Goal: Task Accomplishment & Management: Use online tool/utility

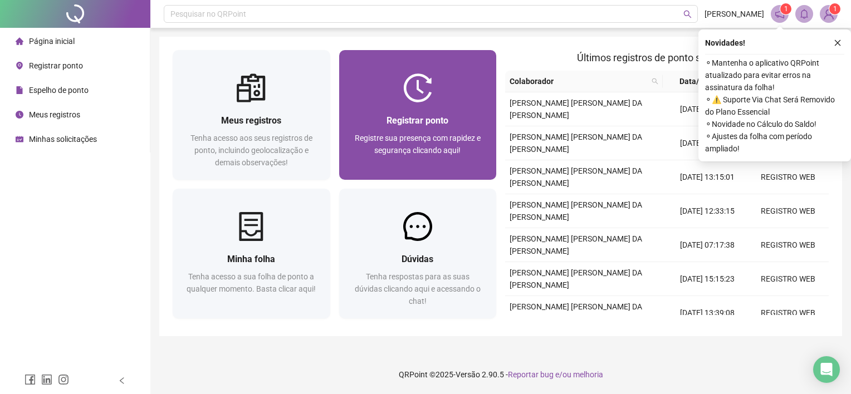
click at [468, 75] on div at bounding box center [418, 88] width 158 height 29
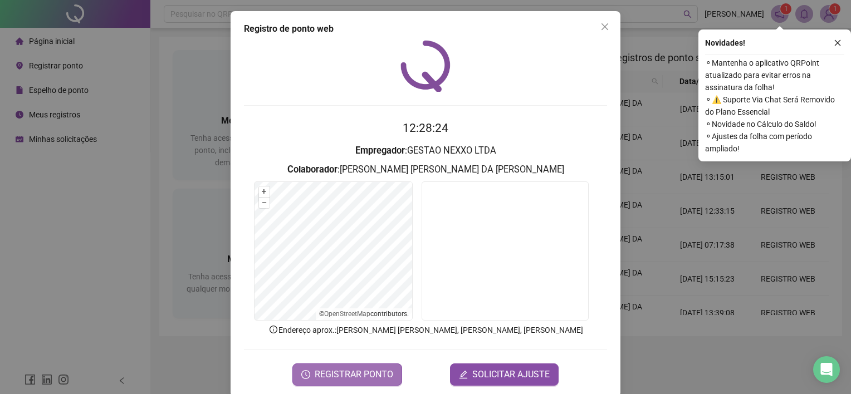
click at [372, 383] on button "REGISTRAR PONTO" at bounding box center [347, 375] width 110 height 22
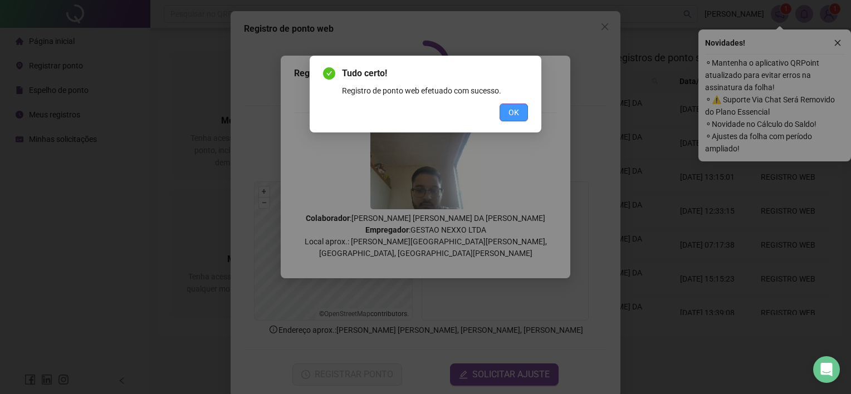
click at [510, 116] on span "OK" at bounding box center [514, 112] width 11 height 12
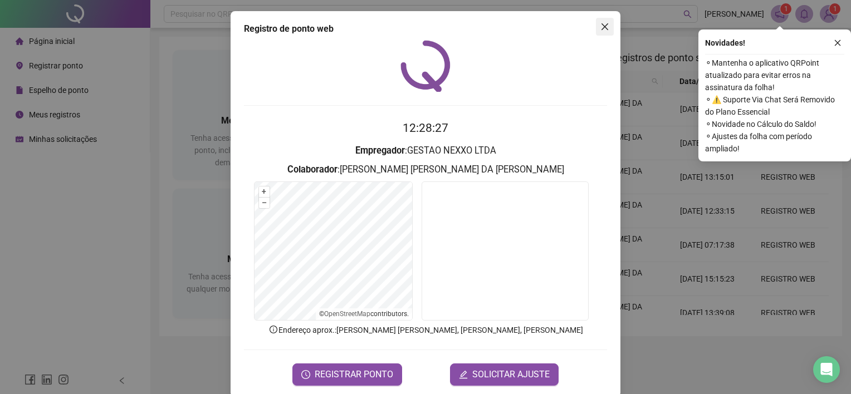
click at [601, 27] on icon "close" at bounding box center [605, 26] width 9 height 9
